Goal: Check status

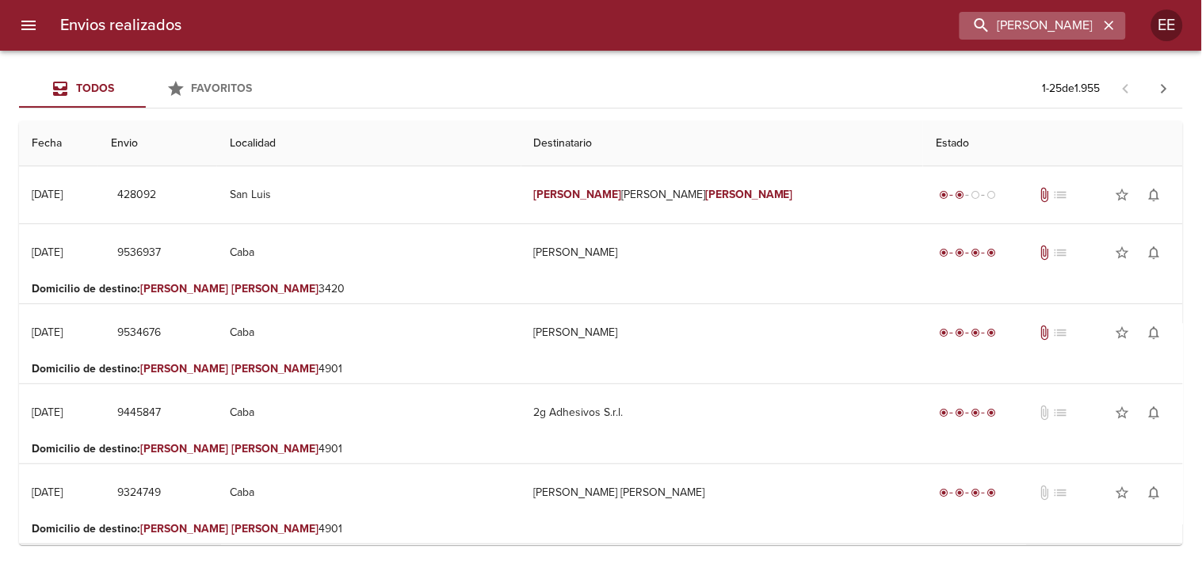
click at [975, 26] on input "[PERSON_NAME]" at bounding box center [1028, 26] width 139 height 28
click at [978, 26] on input "[PERSON_NAME]" at bounding box center [1028, 26] width 139 height 28
type input "[PERSON_NAME]"
drag, startPoint x: 1026, startPoint y: 24, endPoint x: 801, endPoint y: 24, distance: 225.0
click at [801, 24] on div "[PERSON_NAME]" at bounding box center [660, 26] width 932 height 28
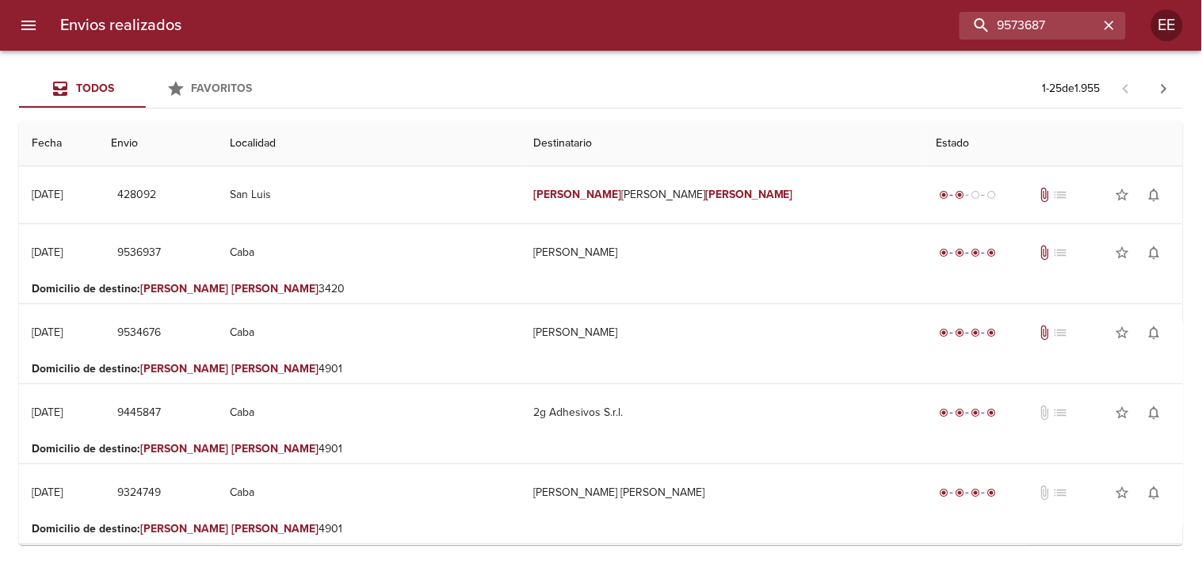
type input "9573687"
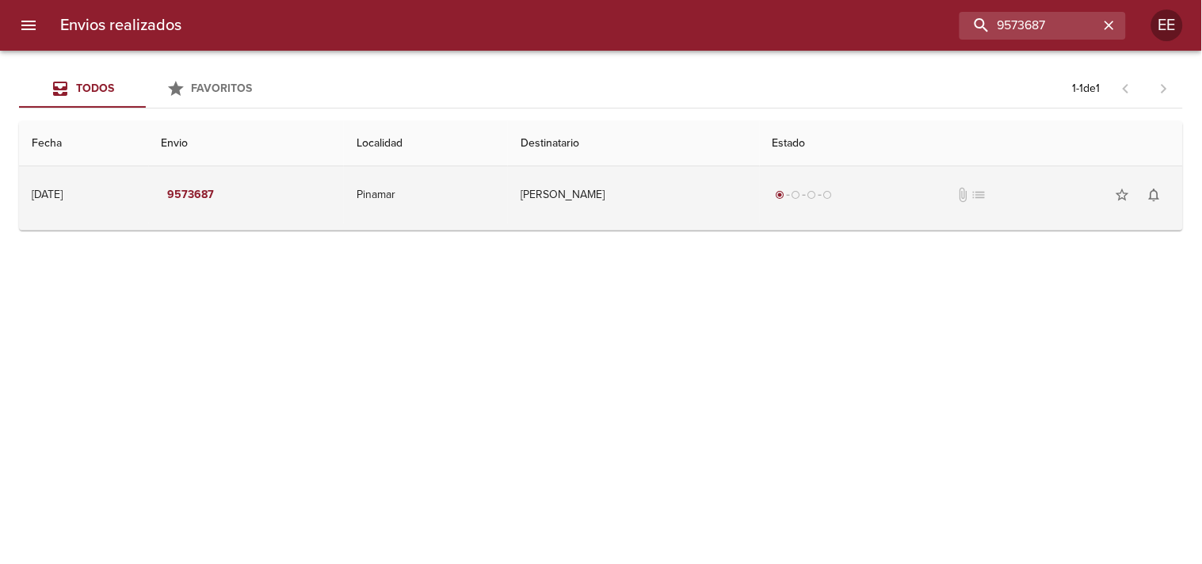
click at [677, 196] on td "[PERSON_NAME]" at bounding box center [633, 194] width 251 height 57
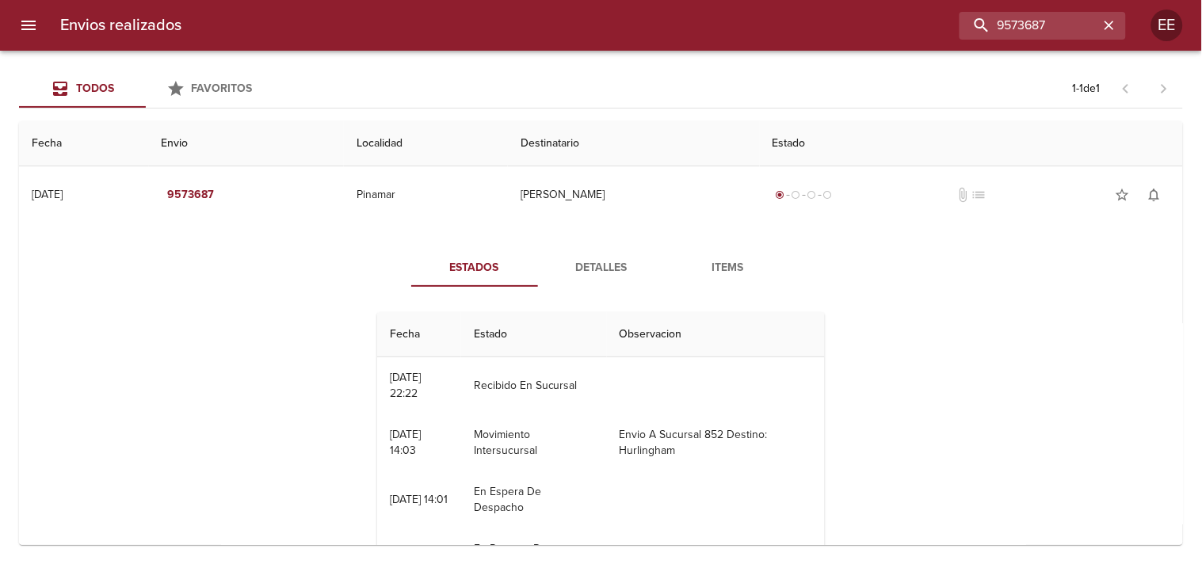
click at [599, 270] on span "Detalles" at bounding box center [601, 268] width 108 height 20
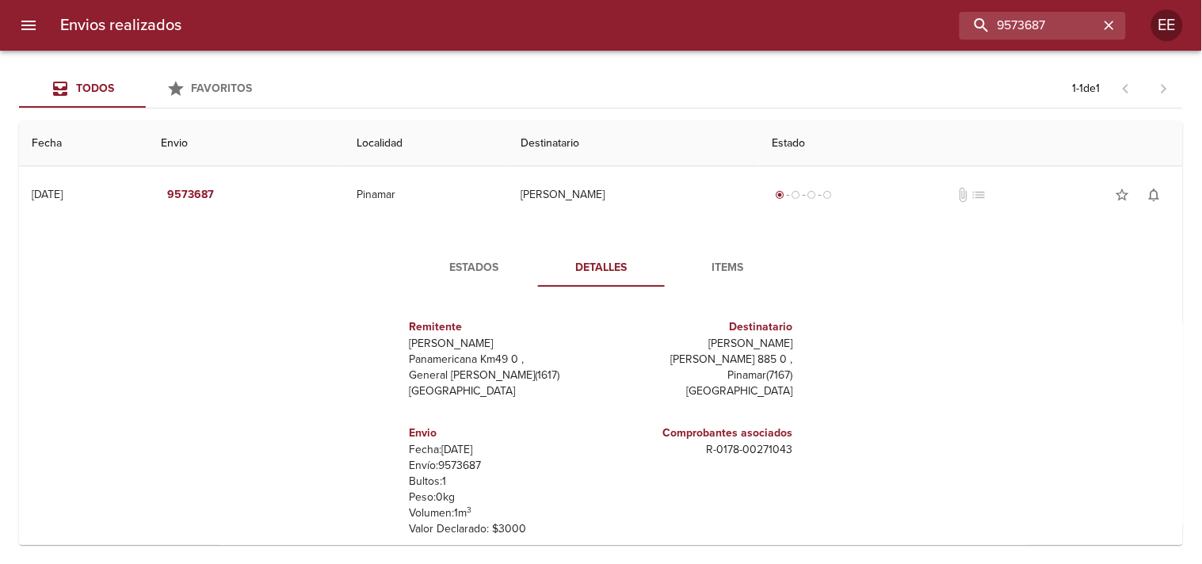
click at [473, 465] on p "Envío: 9573687" at bounding box center [502, 466] width 185 height 16
copy p "9573687"
click at [710, 342] on p "[PERSON_NAME]" at bounding box center [700, 344] width 185 height 16
drag, startPoint x: 716, startPoint y: 345, endPoint x: 756, endPoint y: 315, distance: 49.8
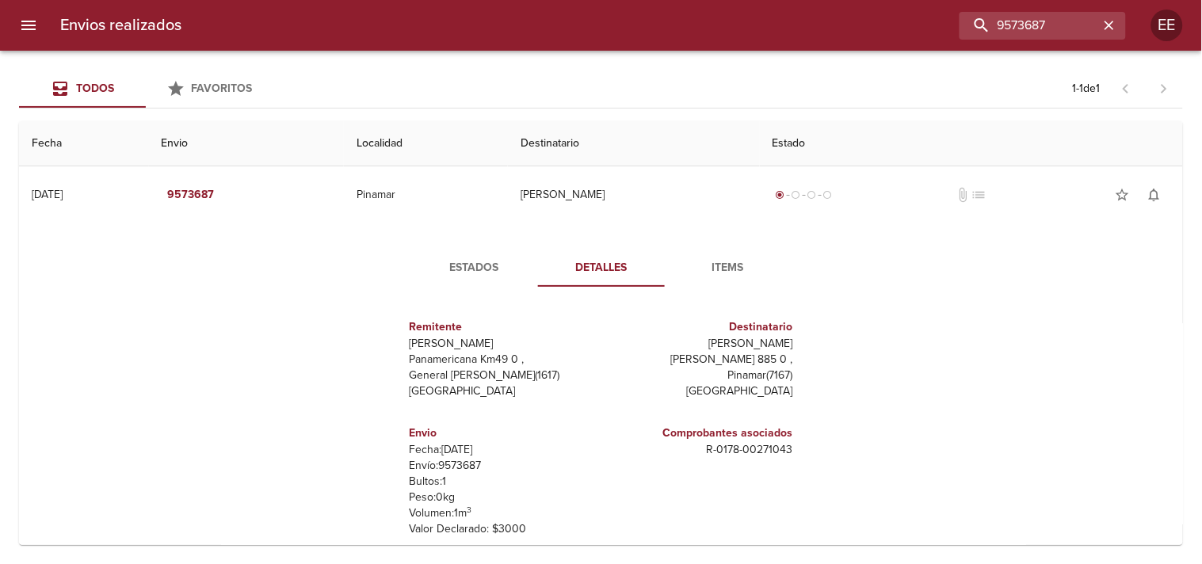
click at [793, 341] on div "Remitente Wamaro Tortuguitas Panamericana Km49 0 , General [PERSON_NAME] ( 1617…" at bounding box center [601, 456] width 437 height 315
copy p "[PERSON_NAME]"
drag, startPoint x: 692, startPoint y: 462, endPoint x: 753, endPoint y: 433, distance: 67.7
click at [818, 461] on div "Estados Detalles Items Remitente Wamaro Tortuguitas Panamericana Km49 0 , Gener…" at bounding box center [602, 432] width 460 height 366
copy p "R - 0178 - 00271043"
